Goal: Find specific page/section: Find specific page/section

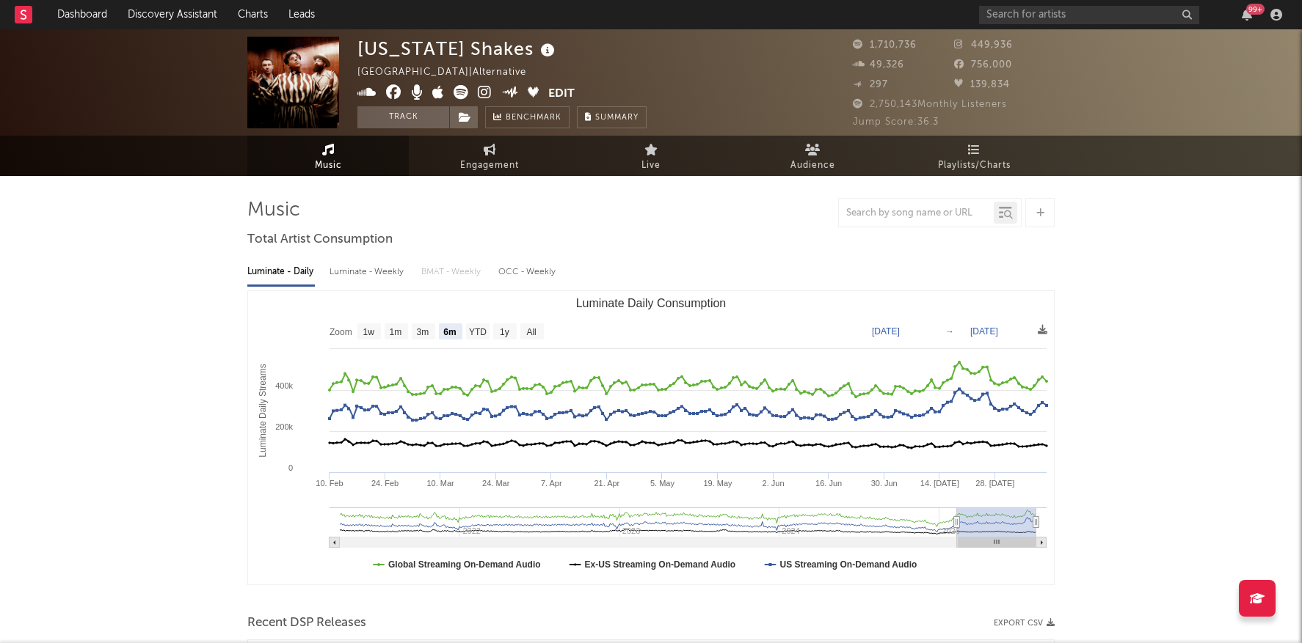
select select "6m"
click at [1026, 13] on input "text" at bounding box center [1089, 15] width 220 height 18
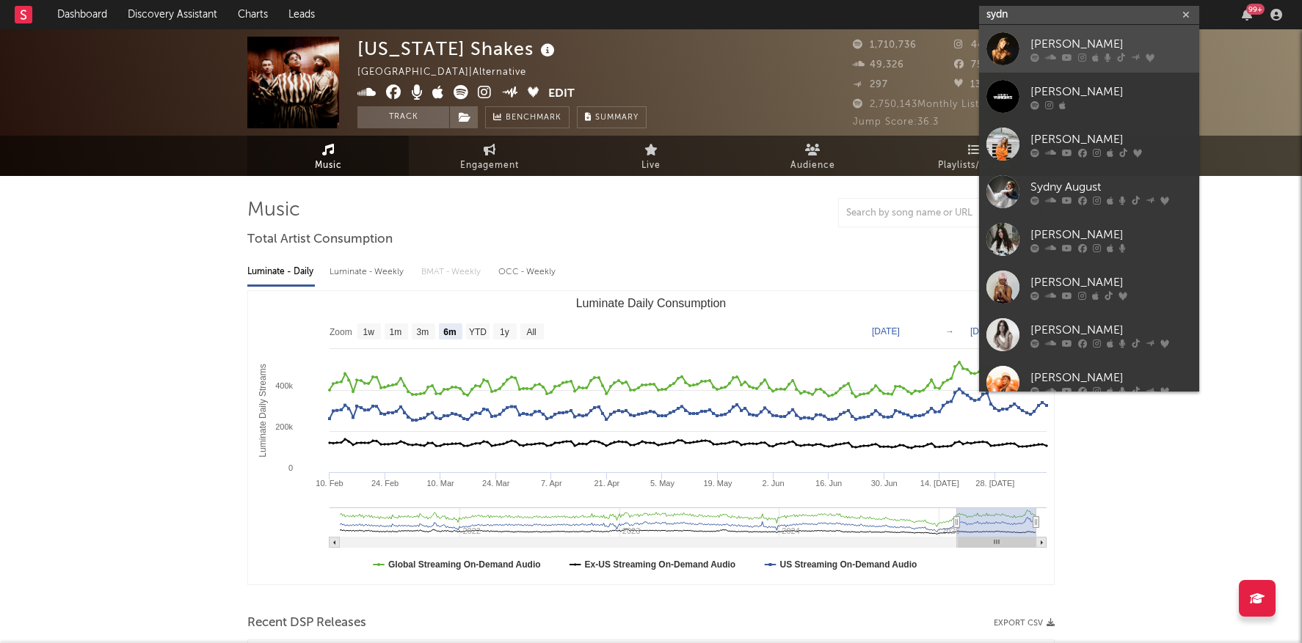
type input "sydn"
click at [1032, 43] on div "[PERSON_NAME]" at bounding box center [1110, 44] width 161 height 18
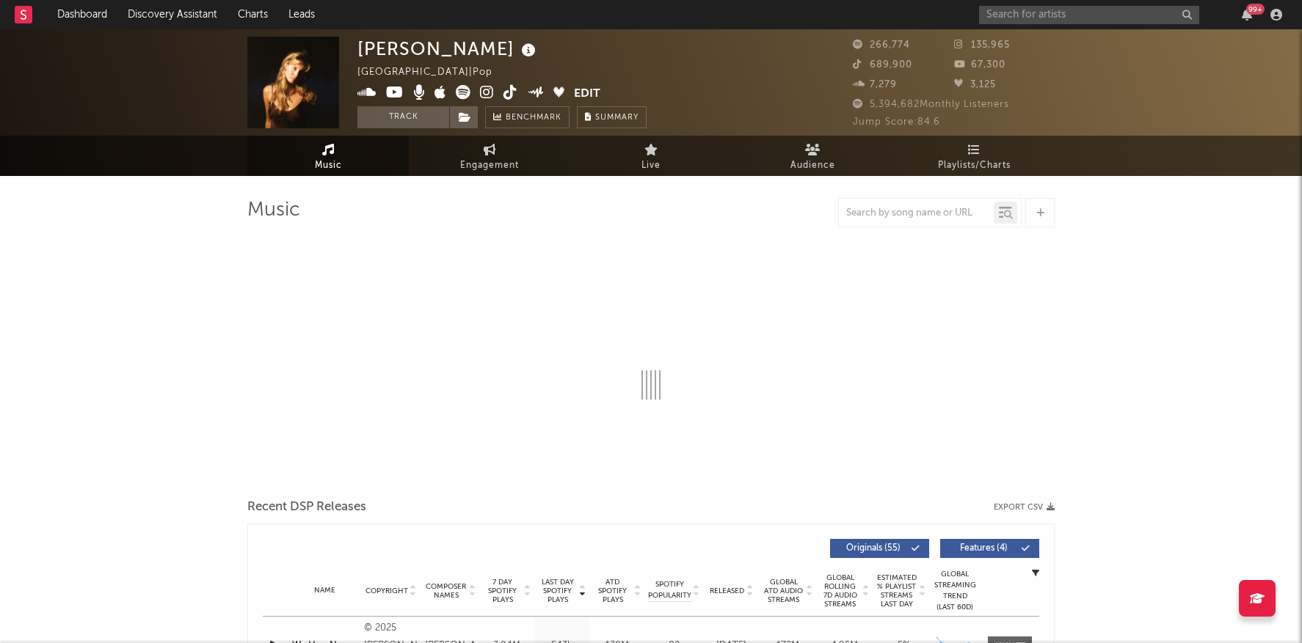
select select "6m"
